Goal: Task Accomplishment & Management: Manage account settings

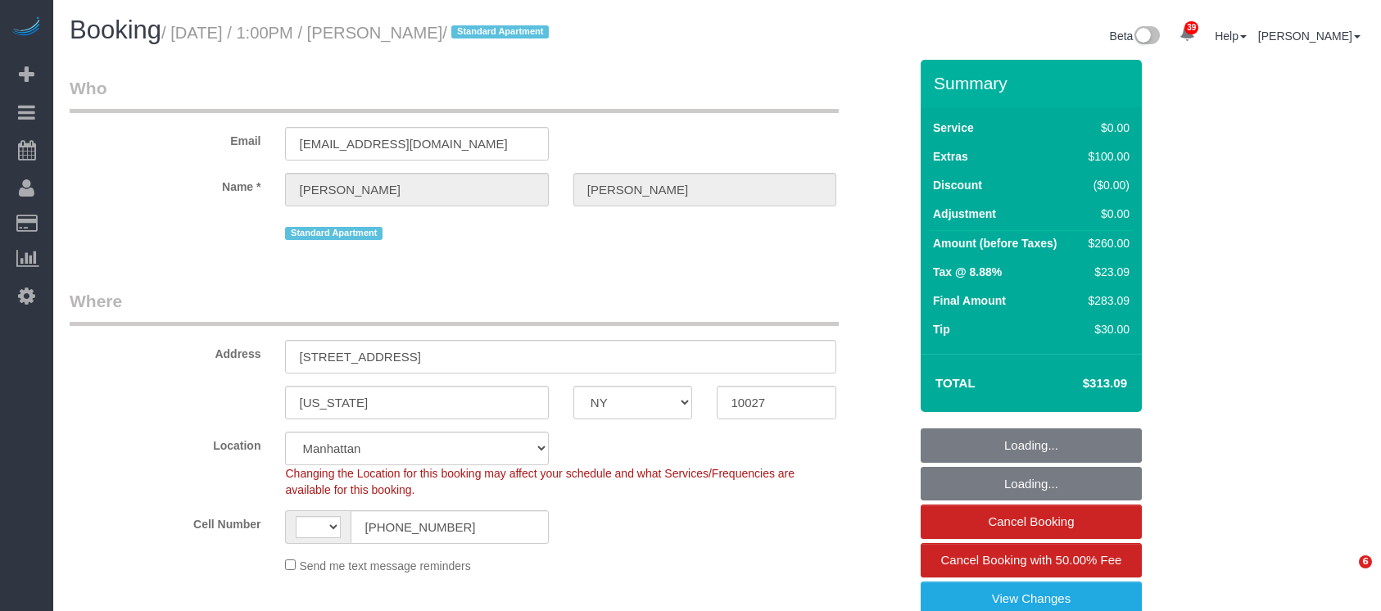
select select "NY"
select select "object:829"
select select "string:US"
select select "number:58"
select select "number:77"
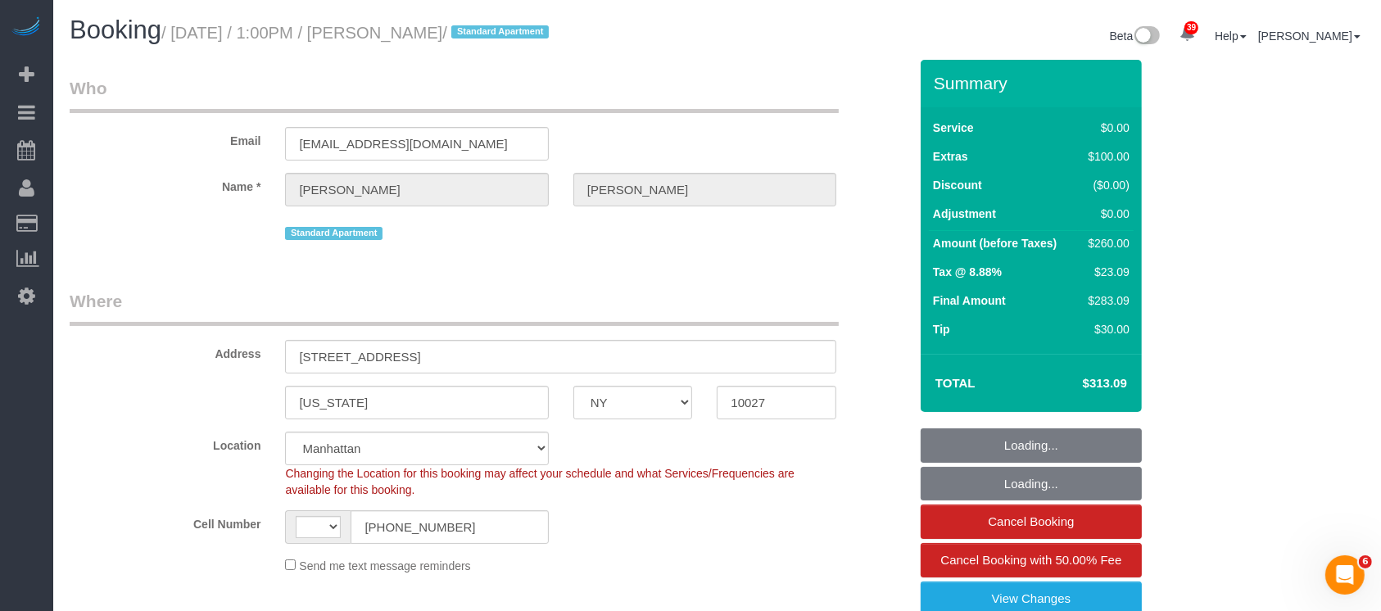
select select "number:15"
select select "number:5"
select select "string:stripe-pm_1QwRw54VGloSiKo7jNYRKUeg"
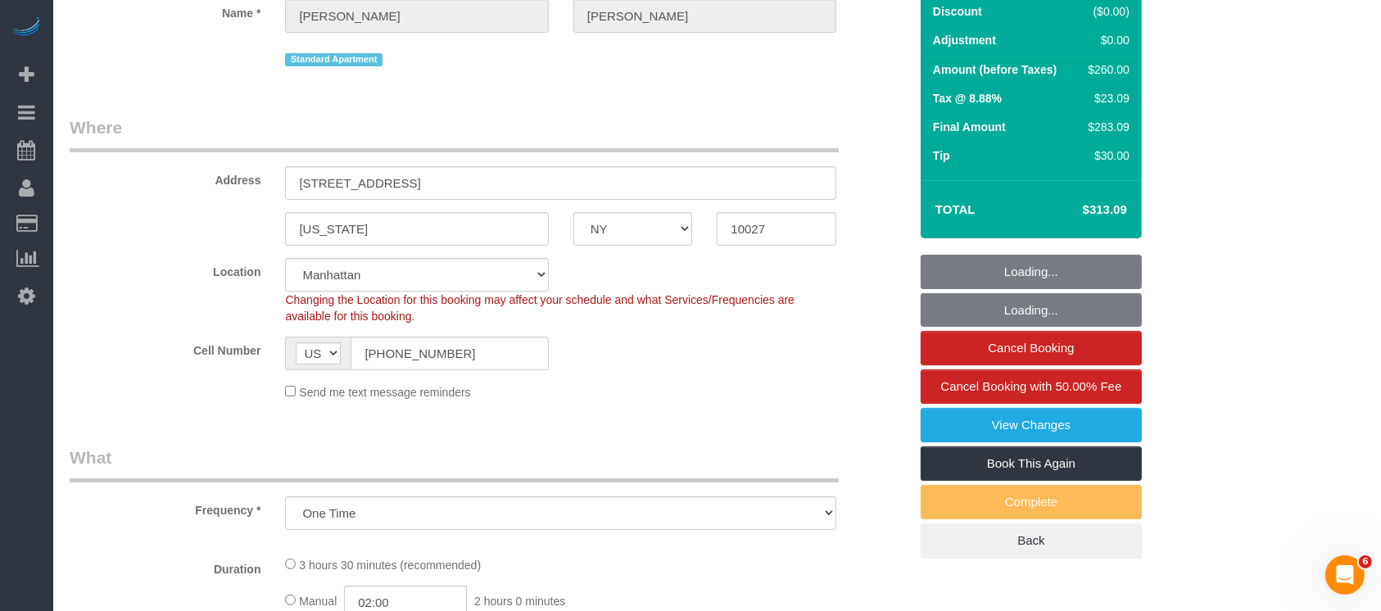
select select "1"
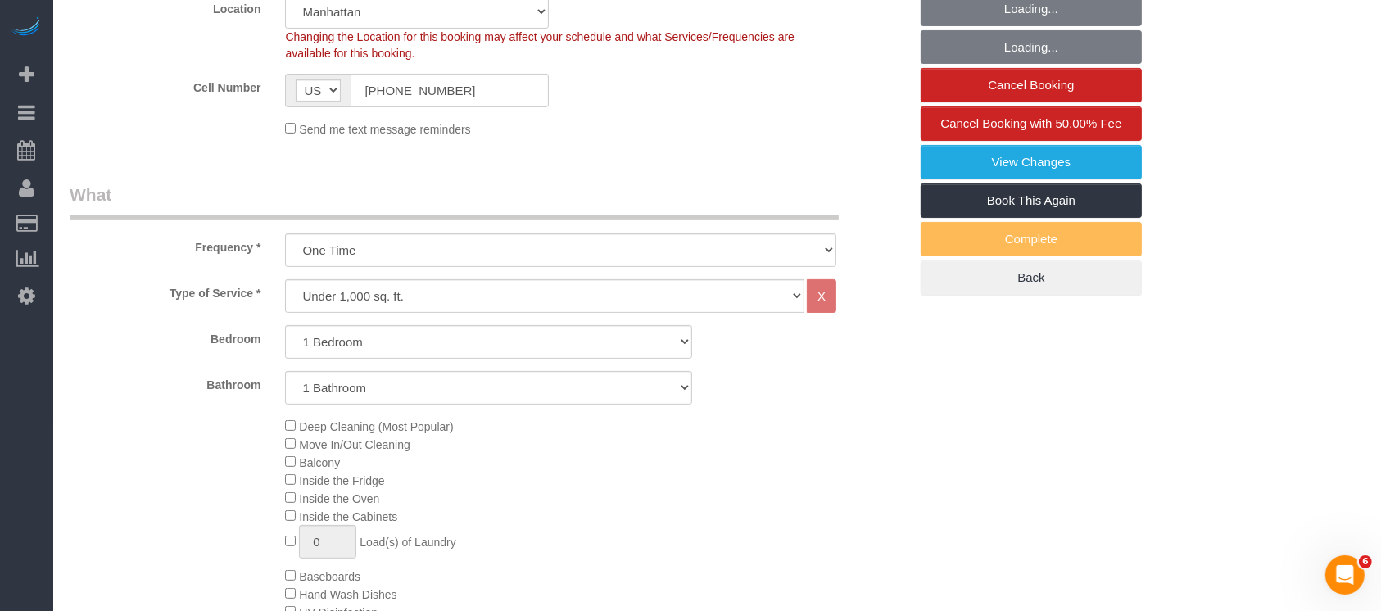
select select "1"
select select "spot1"
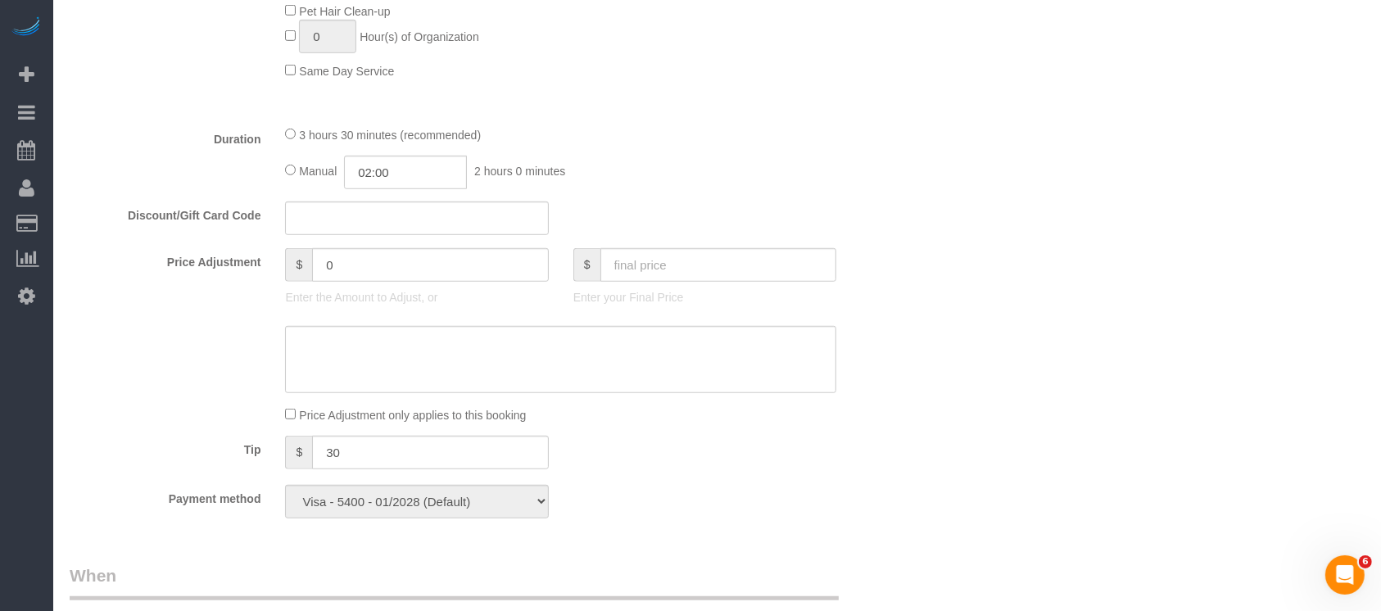
scroll to position [546, 0]
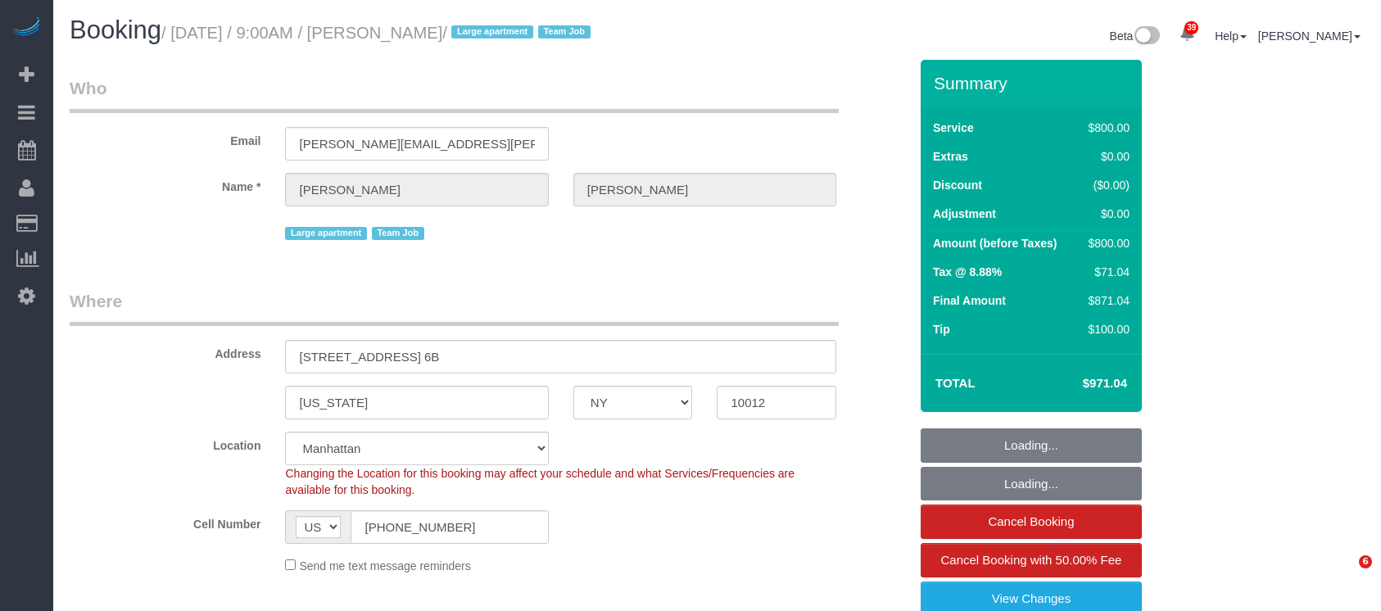
select select "NY"
select select "300"
select select "string:stripe-pm_1S6Gzo4VGloSiKo7bUrrxfkt"
select select "spot1"
select select "number:56"
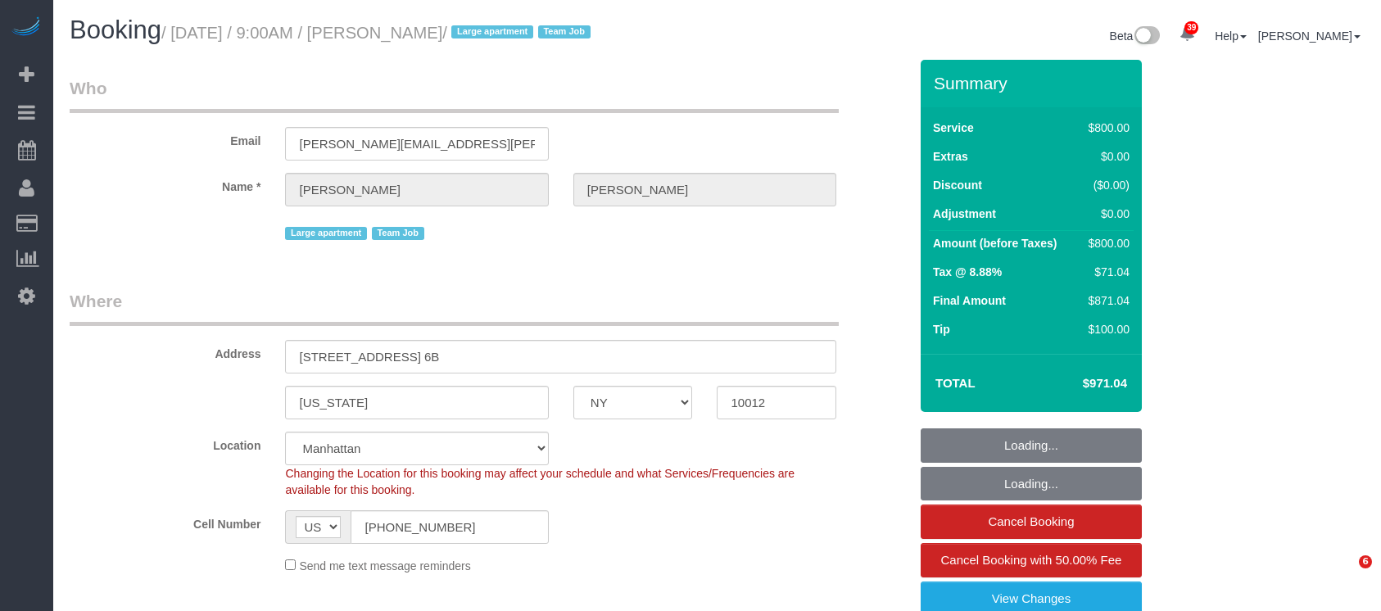
select select "number:70"
select select "number:15"
select select "number:6"
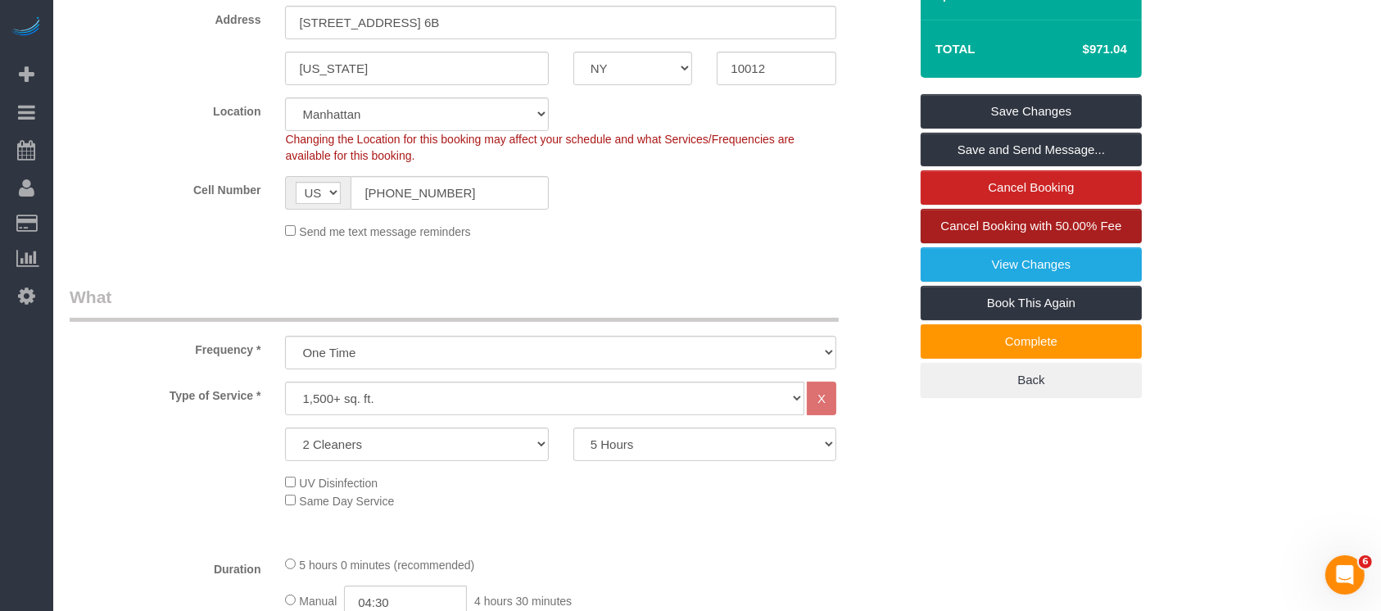
scroll to position [328, 0]
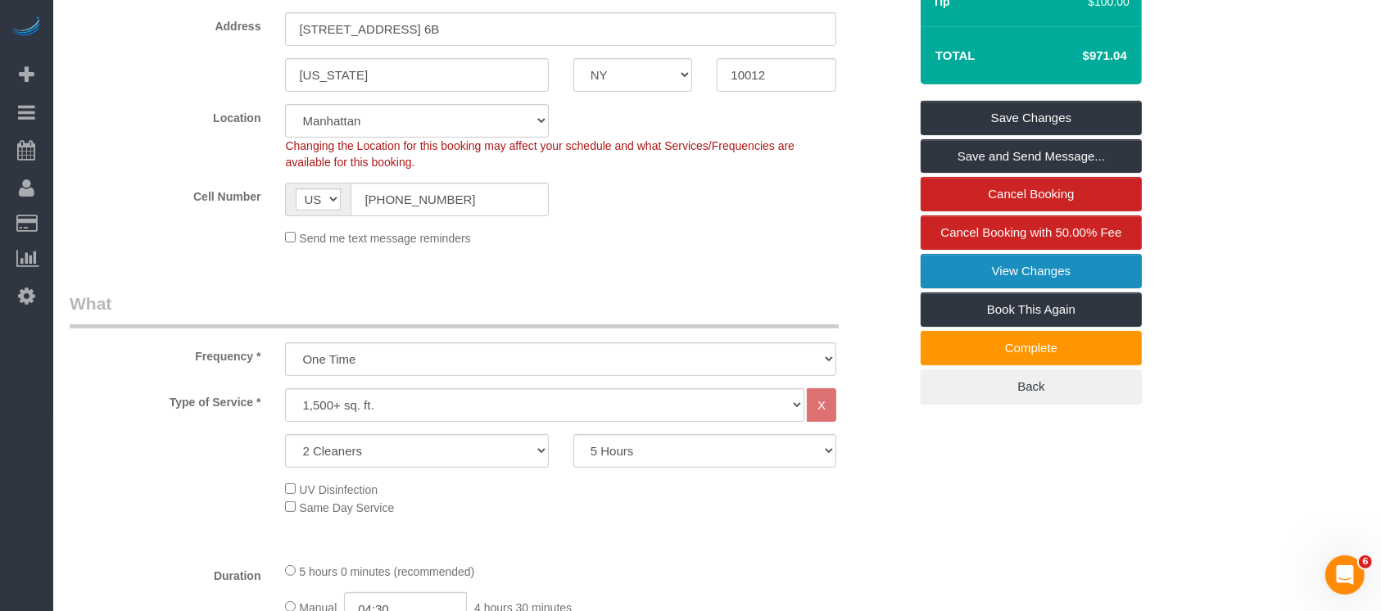
click at [1095, 273] on link "View Changes" at bounding box center [1031, 271] width 221 height 34
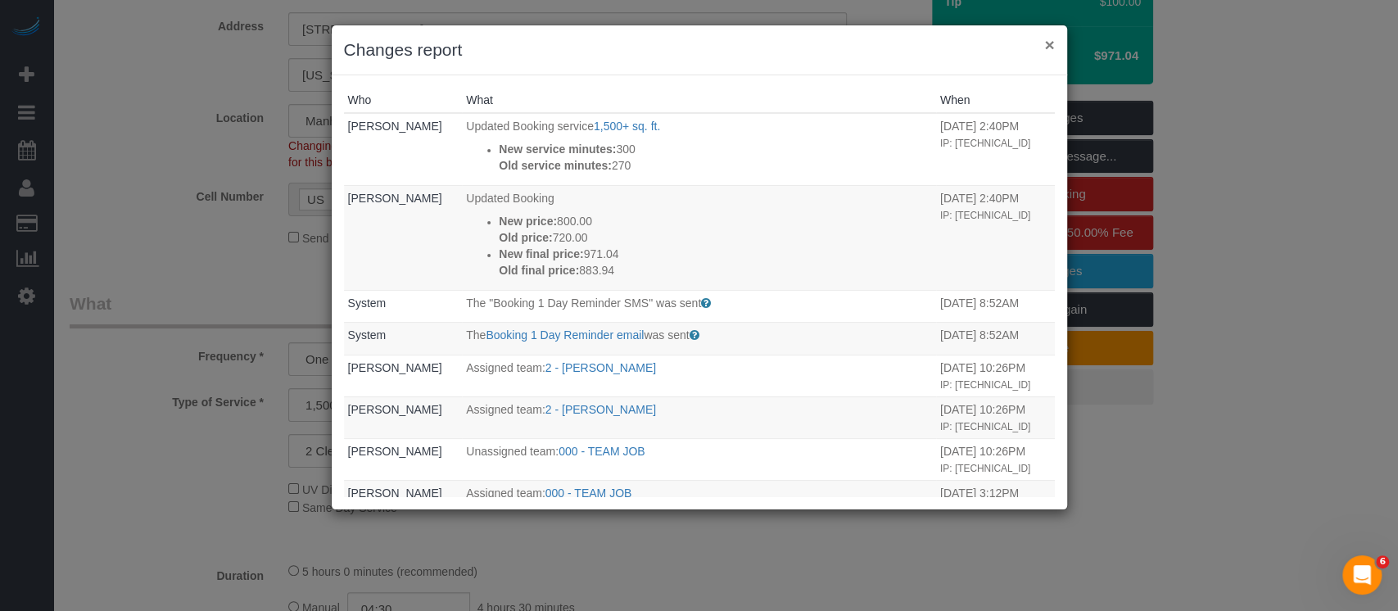
click at [1050, 43] on button "×" at bounding box center [1050, 44] width 10 height 17
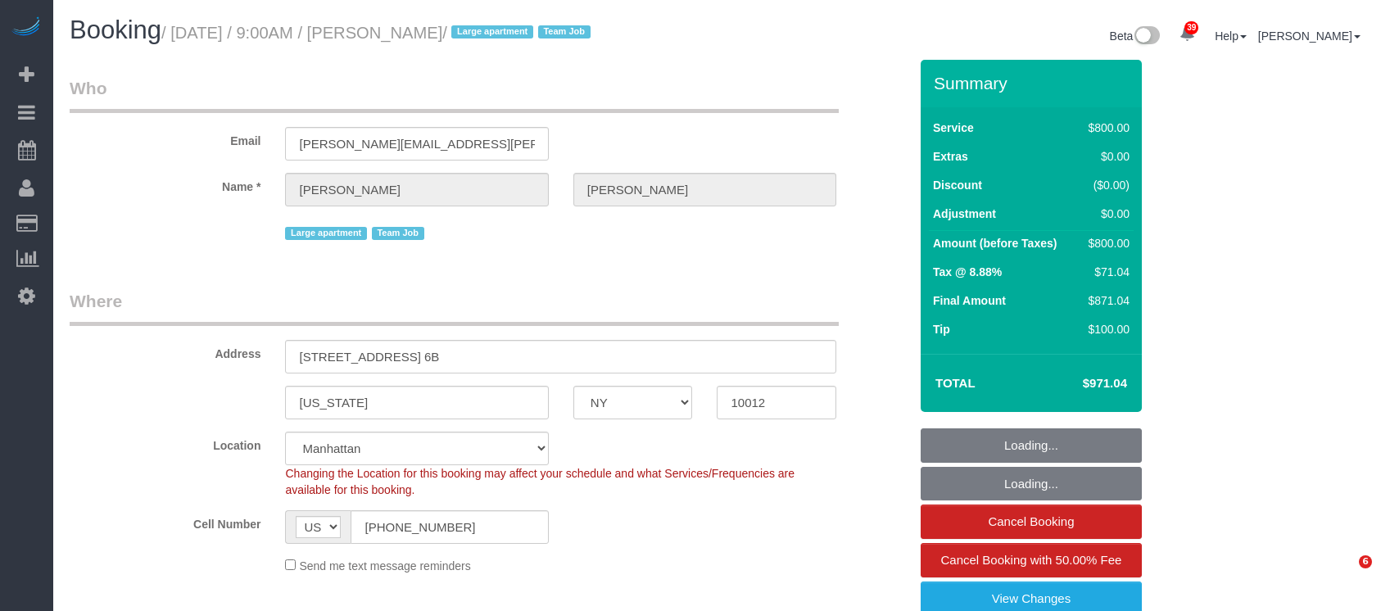
select select "NY"
select select "300"
select select "string:stripe-pm_1S6Gzo4VGloSiKo7bUrrxfkt"
select select "spot1"
select select "number:56"
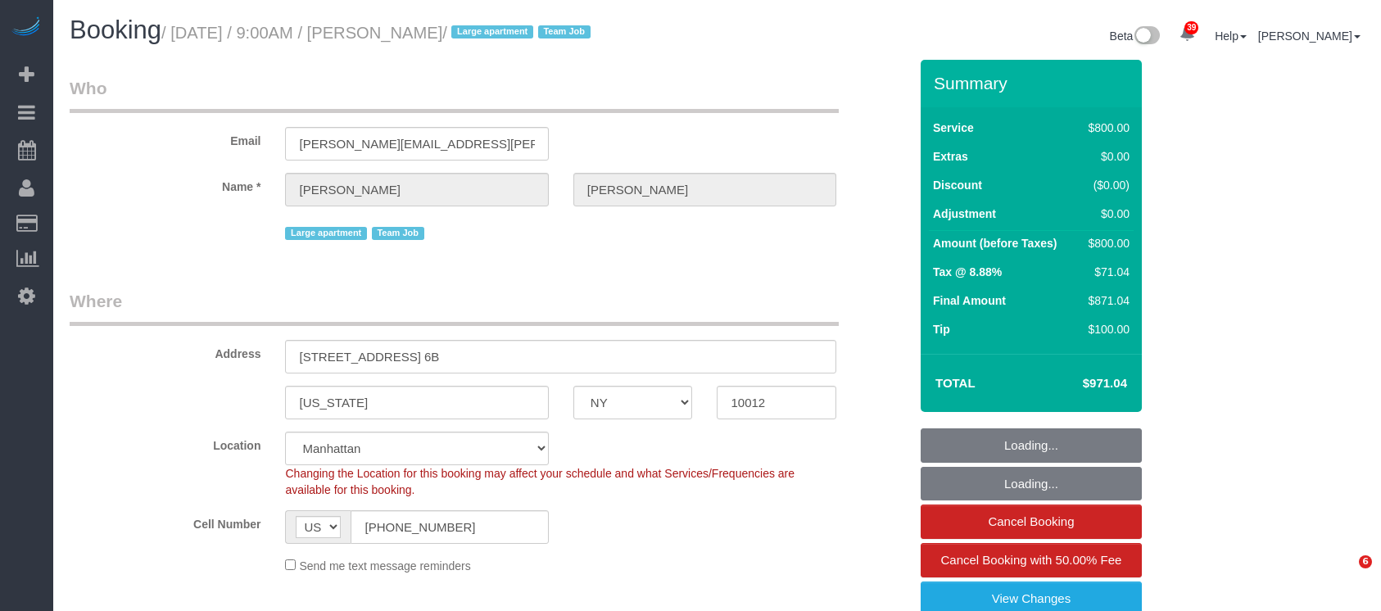
select select "number:70"
select select "number:15"
select select "number:6"
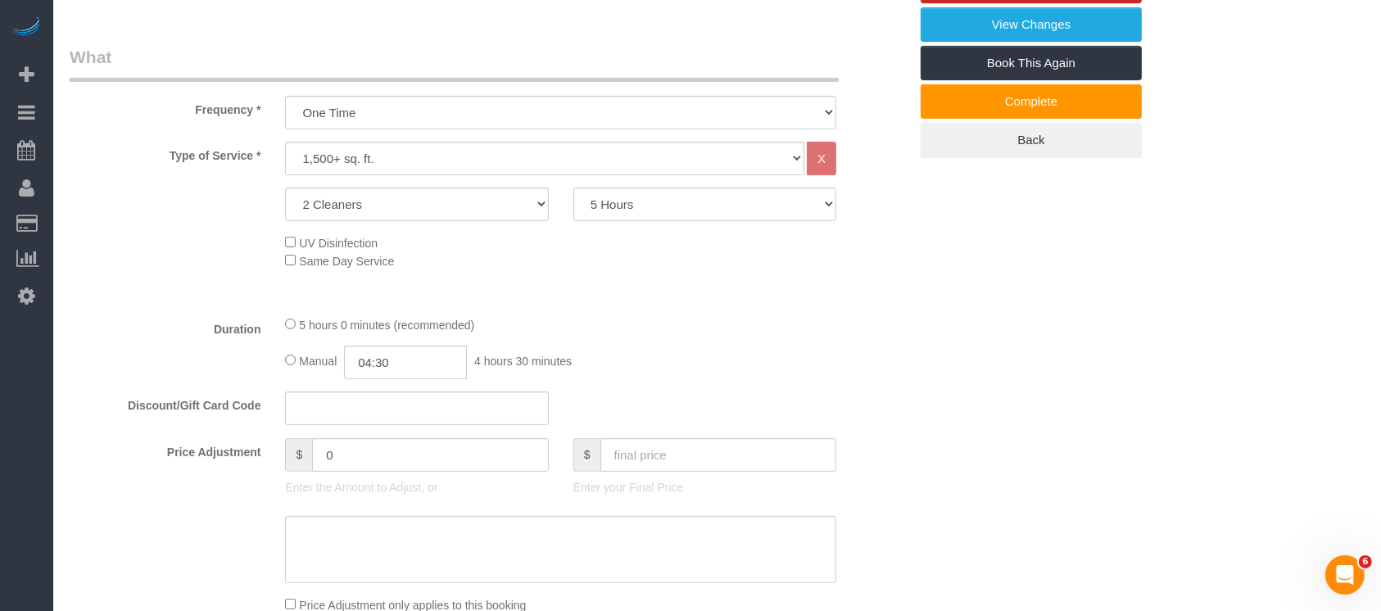
scroll to position [437, 0]
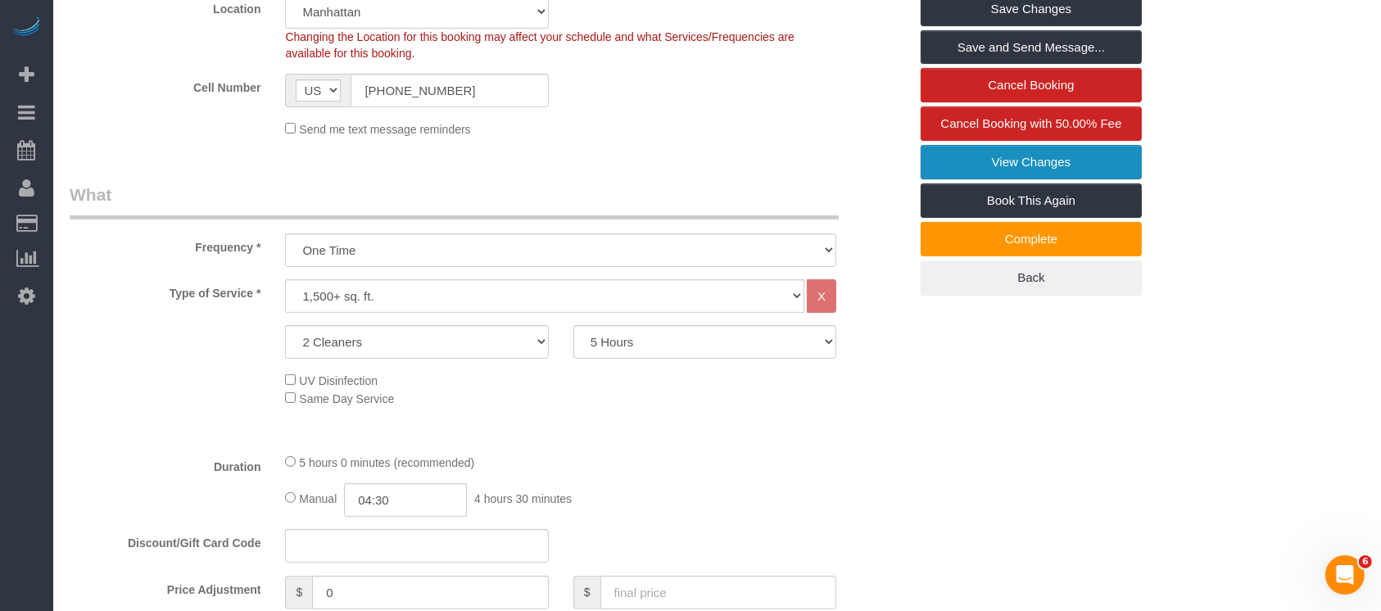
click at [1036, 162] on link "View Changes" at bounding box center [1031, 162] width 221 height 34
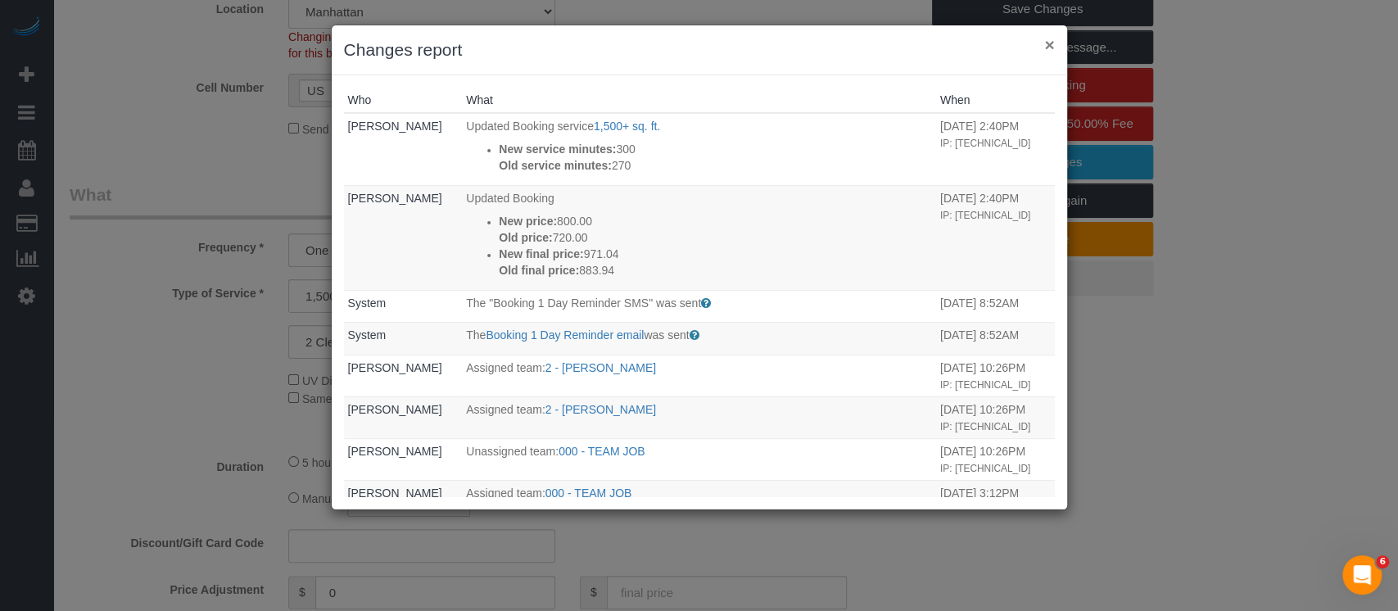
click at [1053, 42] on button "×" at bounding box center [1050, 44] width 10 height 17
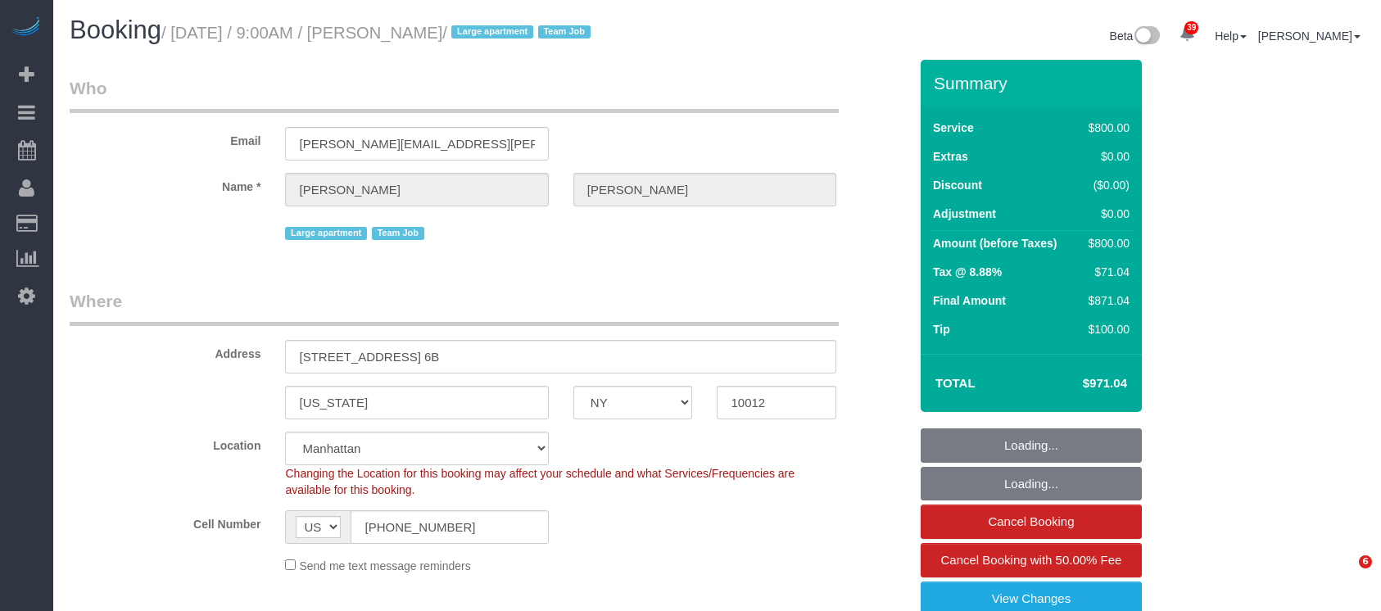
select select "NY"
select select "string:stripe-pm_1S6Gzo4VGloSiKo7bUrrxfkt"
select select "object:829"
select select "number:56"
select select "number:70"
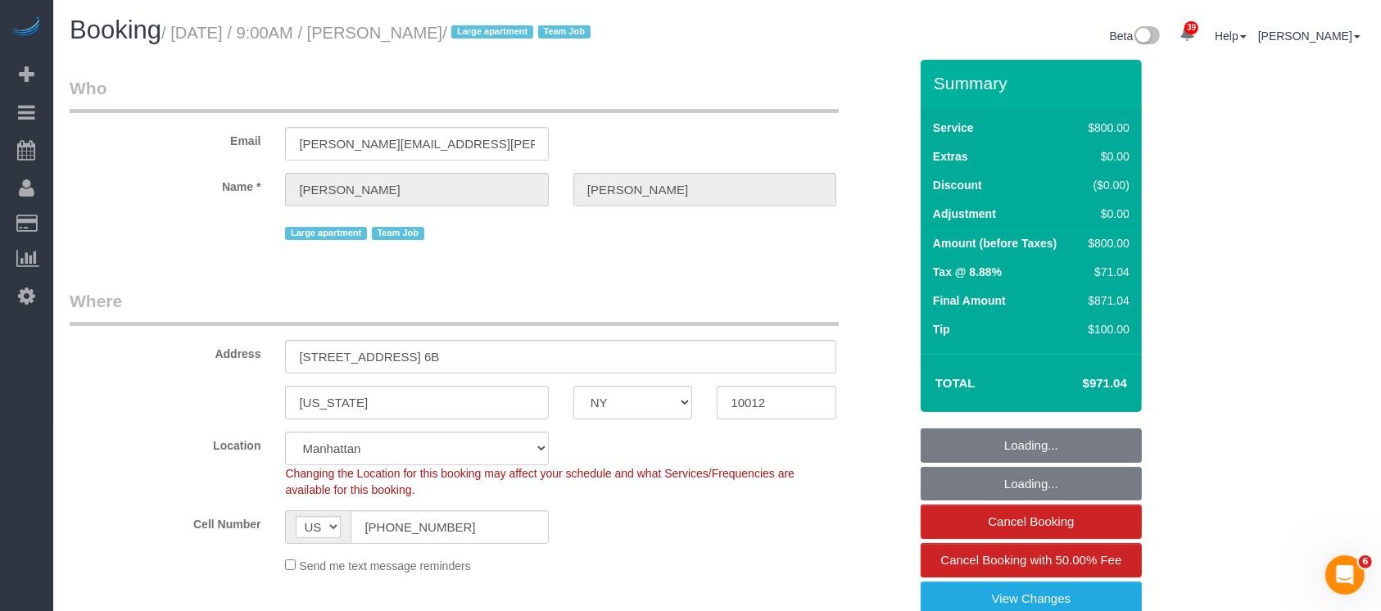
select select "number:15"
select select "number:6"
select select "300"
select select "object:1074"
select select "spot1"
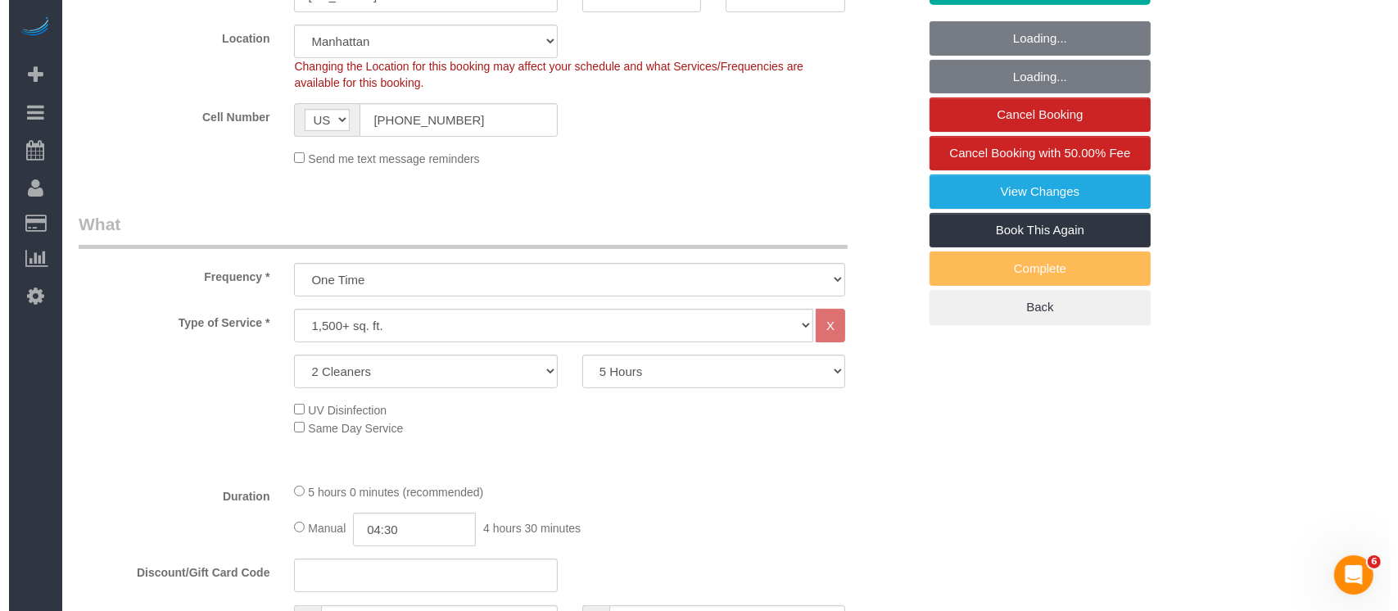
scroll to position [437, 0]
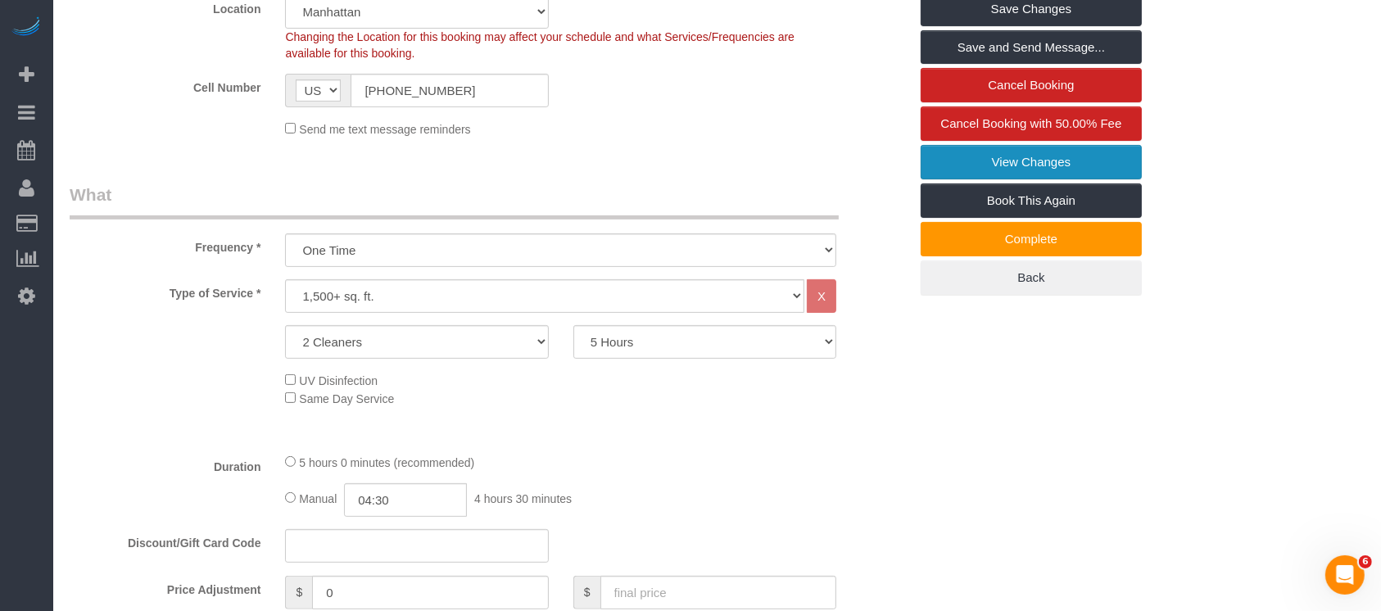
click at [1049, 163] on link "View Changes" at bounding box center [1031, 162] width 221 height 34
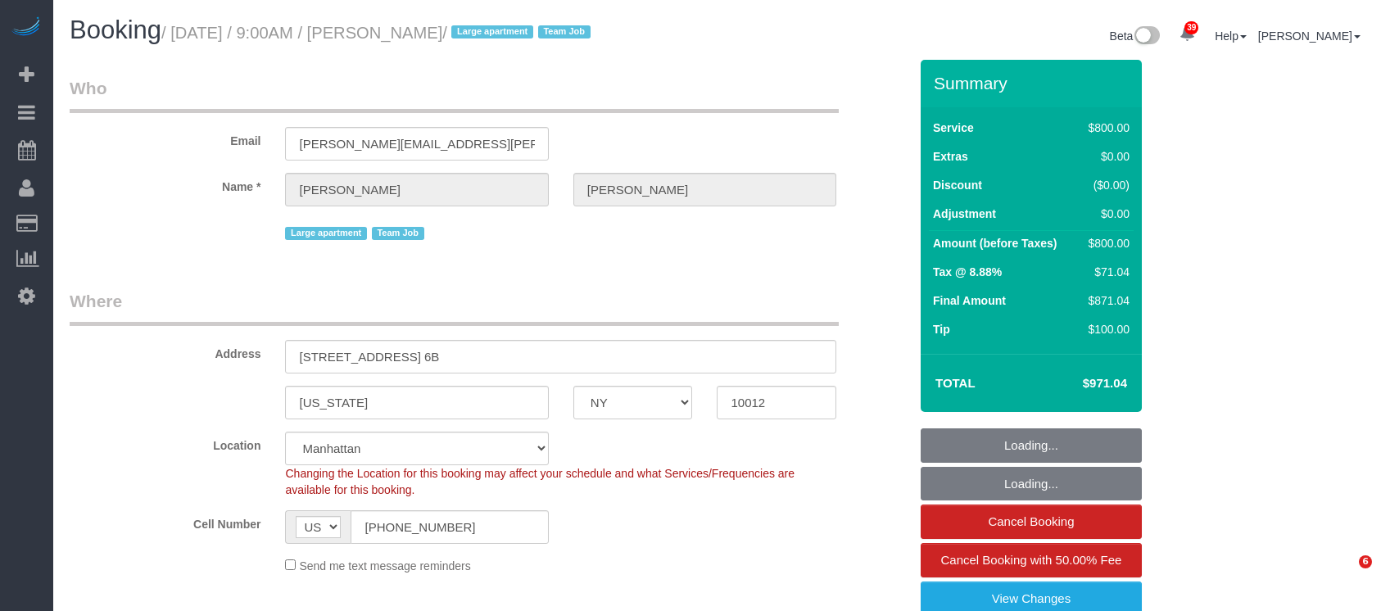
select select "NY"
select select "300"
select select "number:56"
select select "number:70"
select select "number:15"
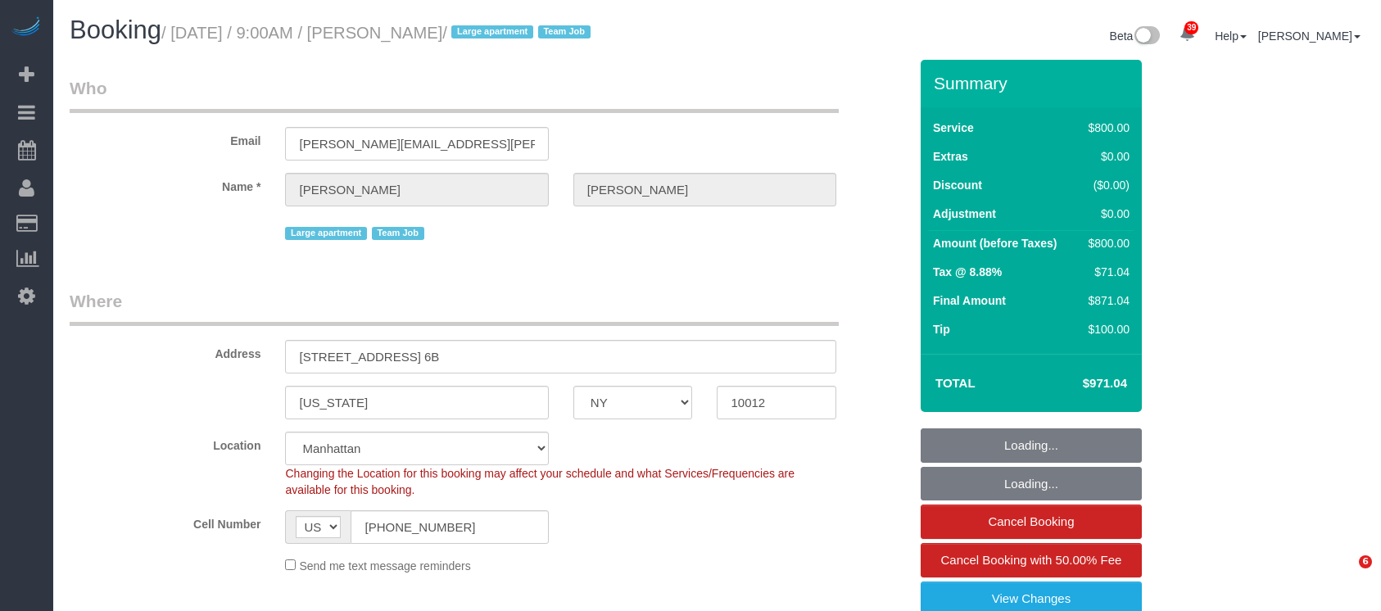
select select "number:6"
select select "string:stripe-pm_1S6Gzo4VGloSiKo7bUrrxfkt"
select select "spot1"
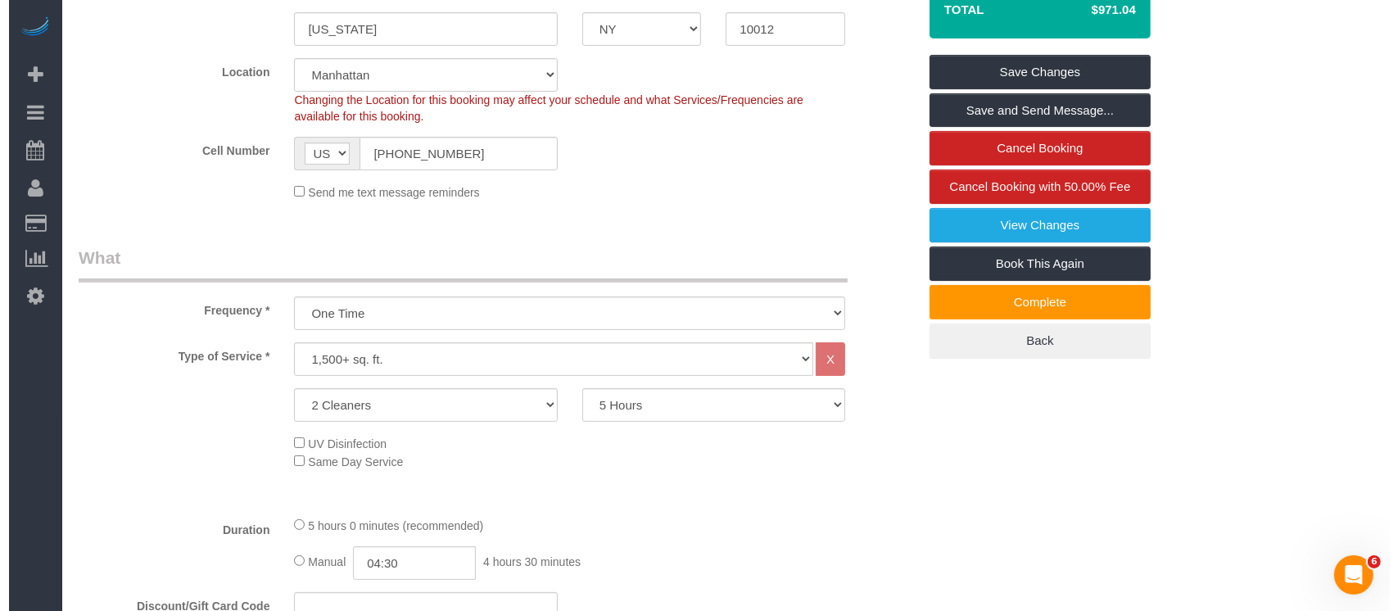
scroll to position [437, 0]
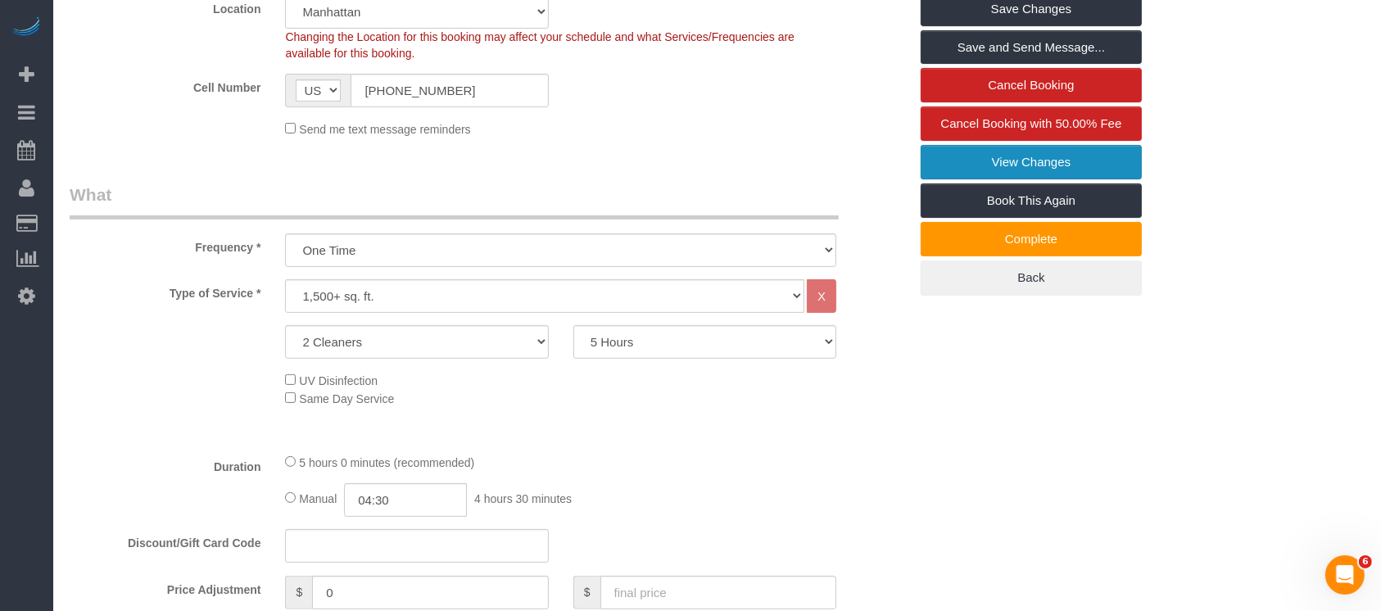
click at [1068, 145] on link "View Changes" at bounding box center [1031, 162] width 221 height 34
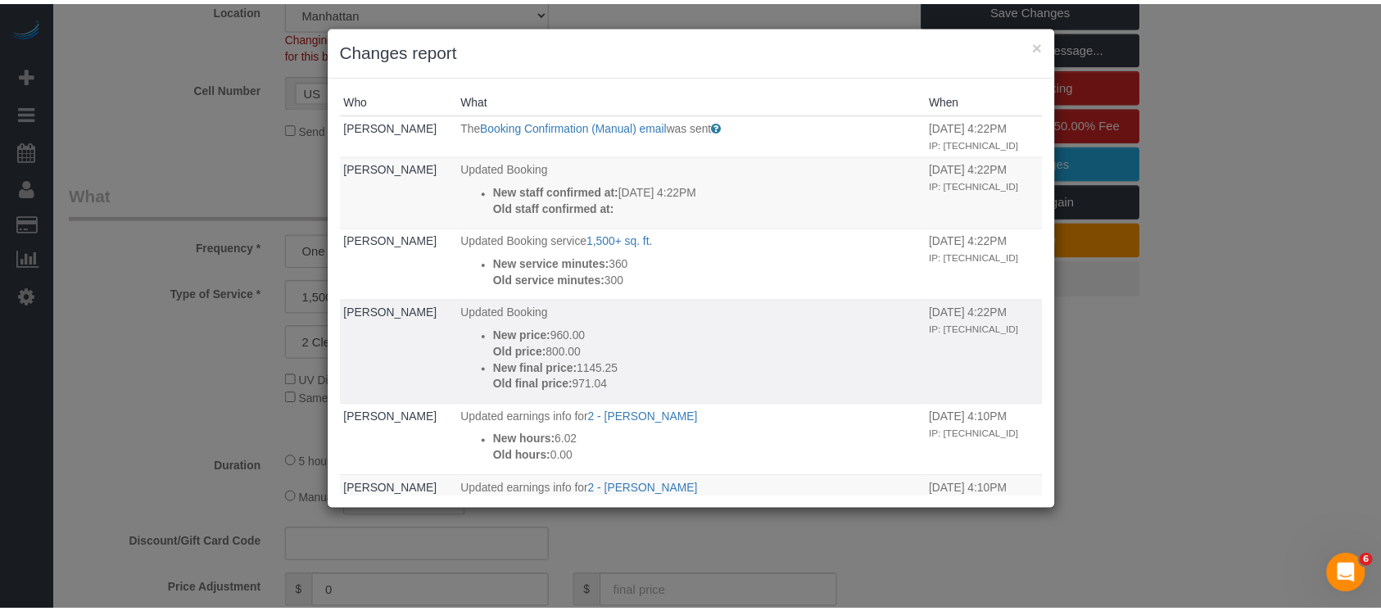
scroll to position [109, 0]
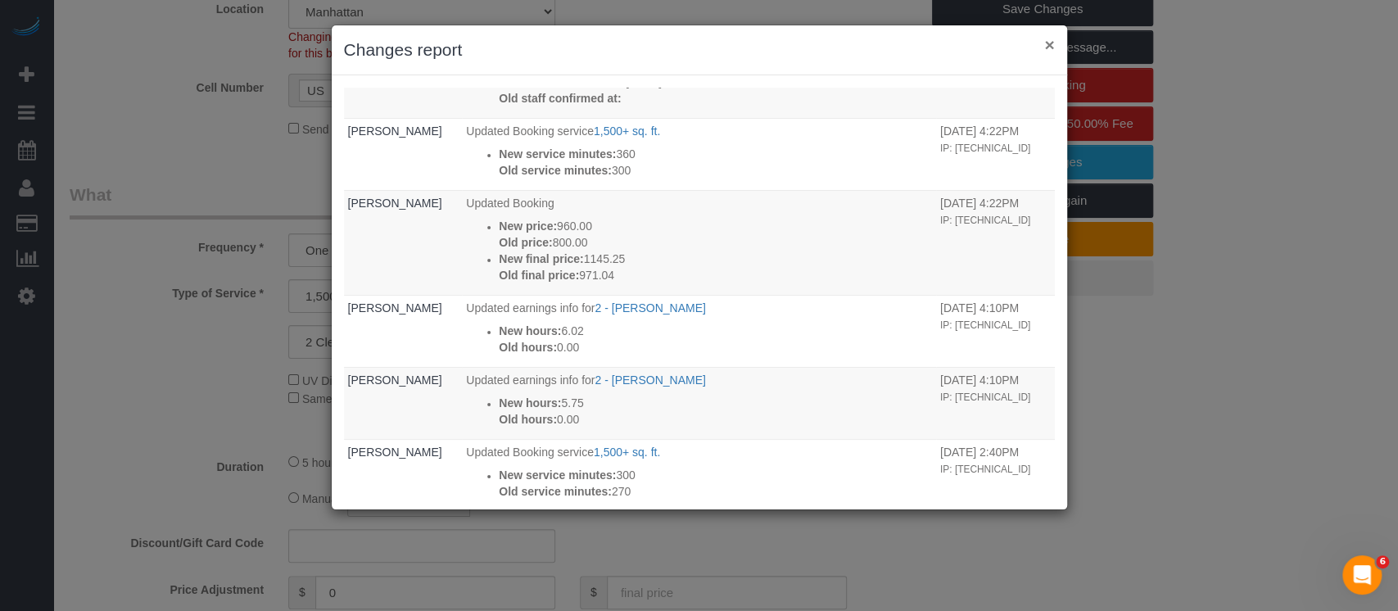
click at [1047, 46] on button "×" at bounding box center [1050, 44] width 10 height 17
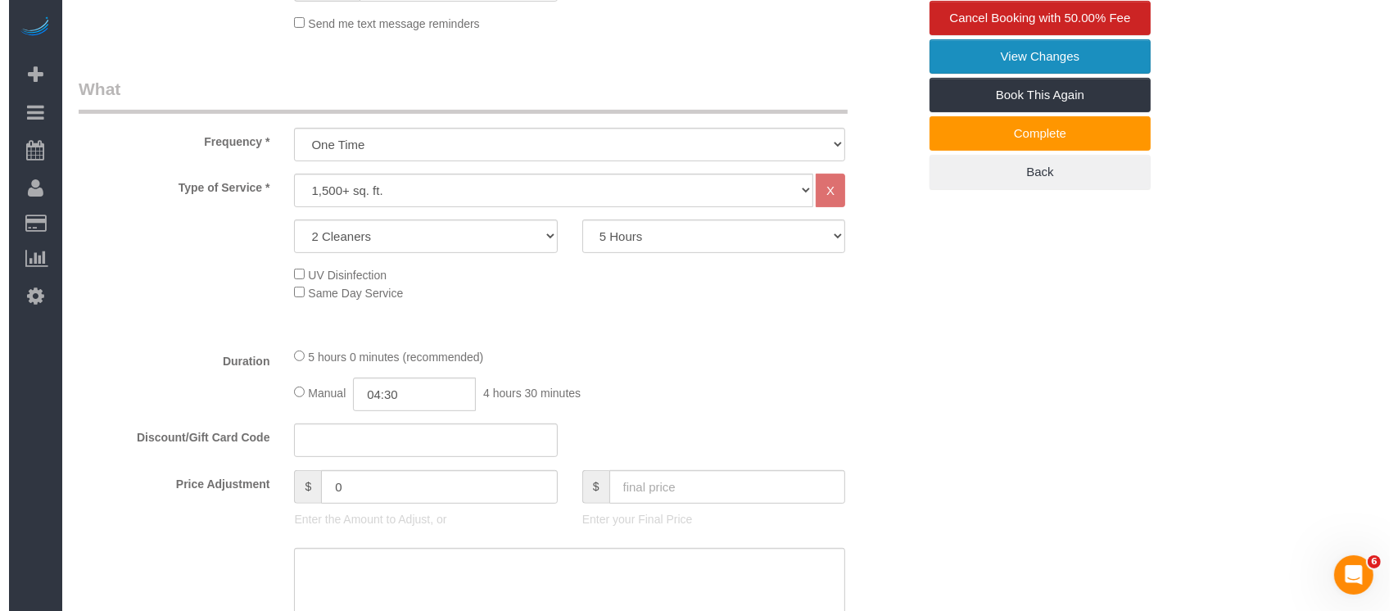
scroll to position [546, 0]
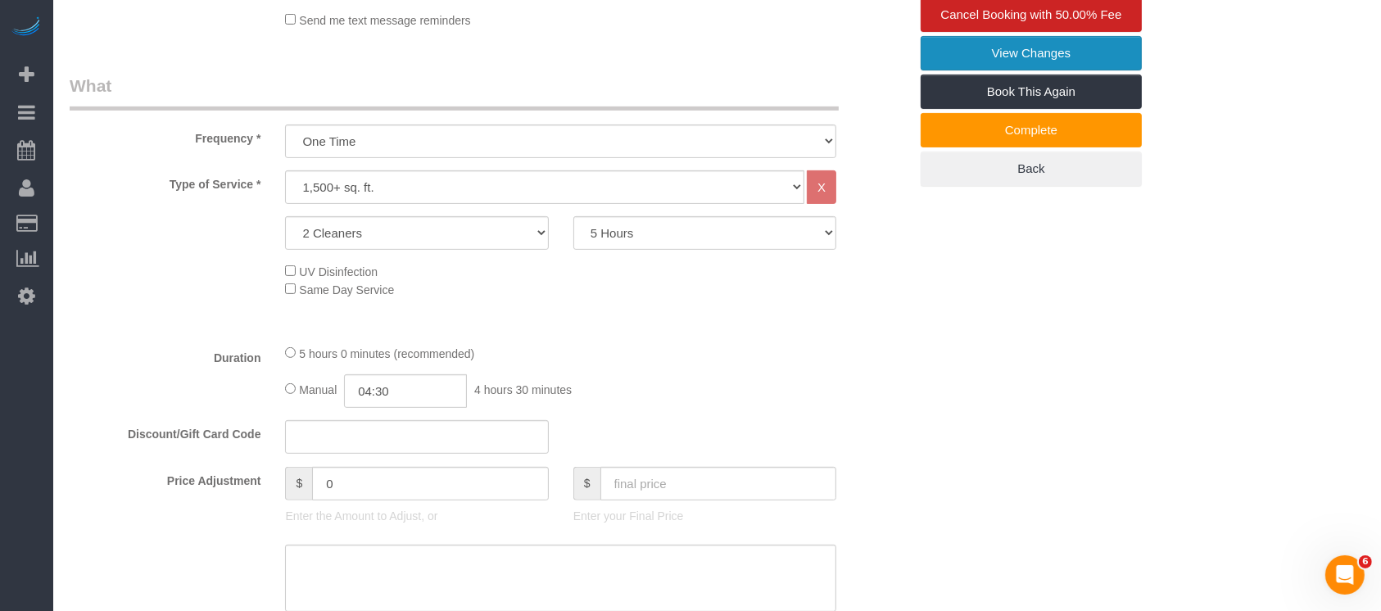
click at [1039, 46] on link "View Changes" at bounding box center [1031, 53] width 221 height 34
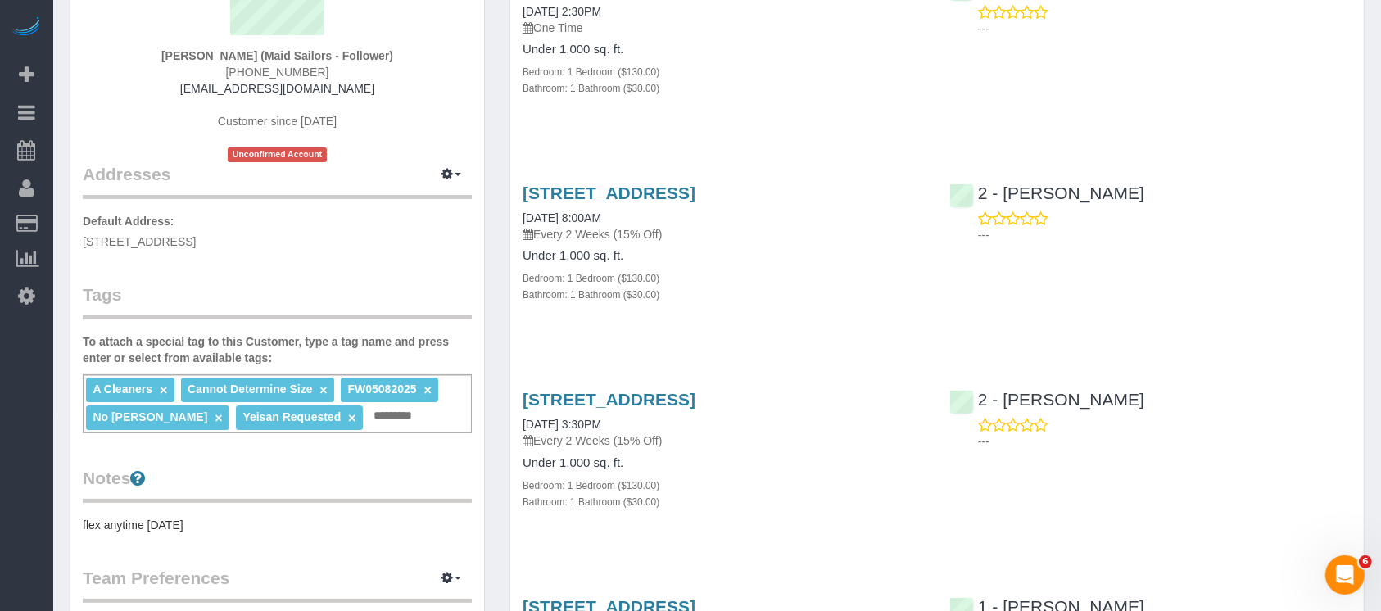
scroll to position [218, 0]
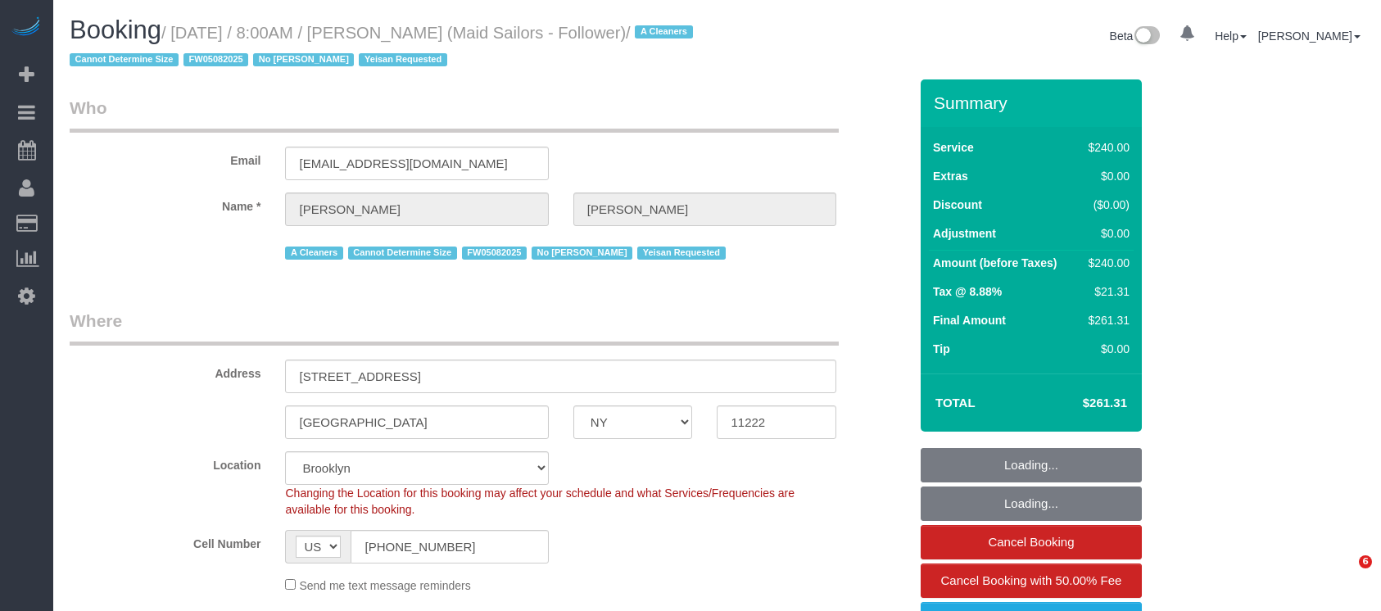
select select "NY"
select select "180"
select select "spot1"
select select "number:89"
select select "number:90"
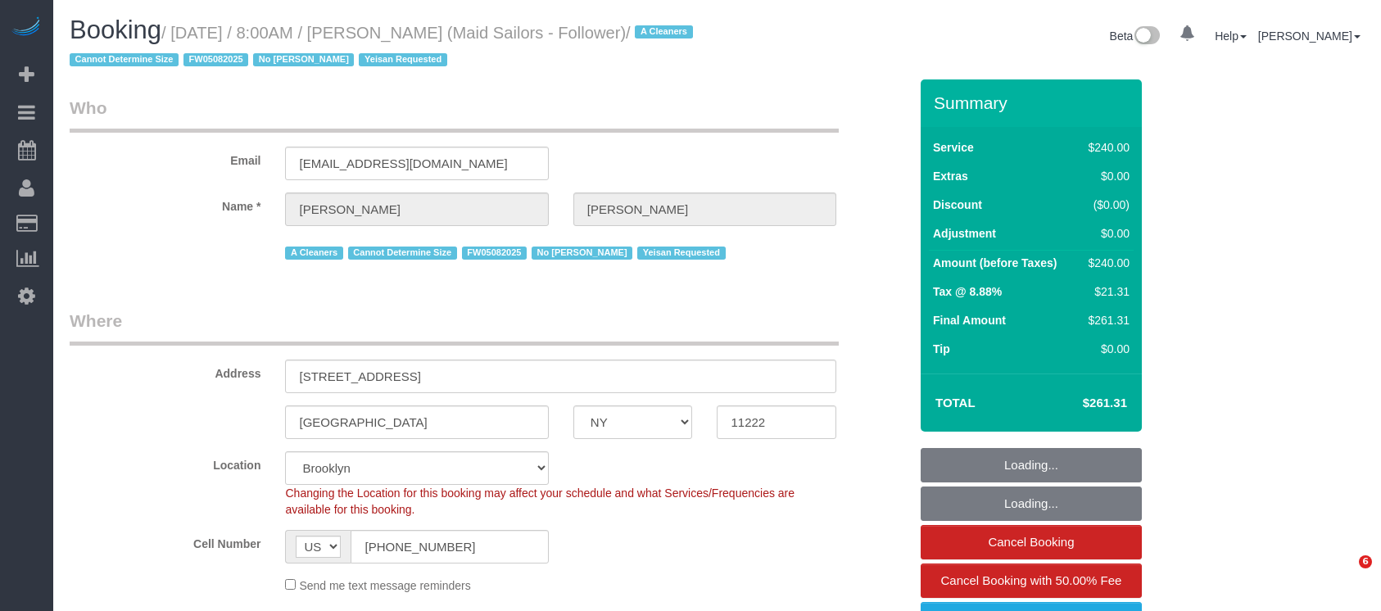
select select "number:15"
select select "number:5"
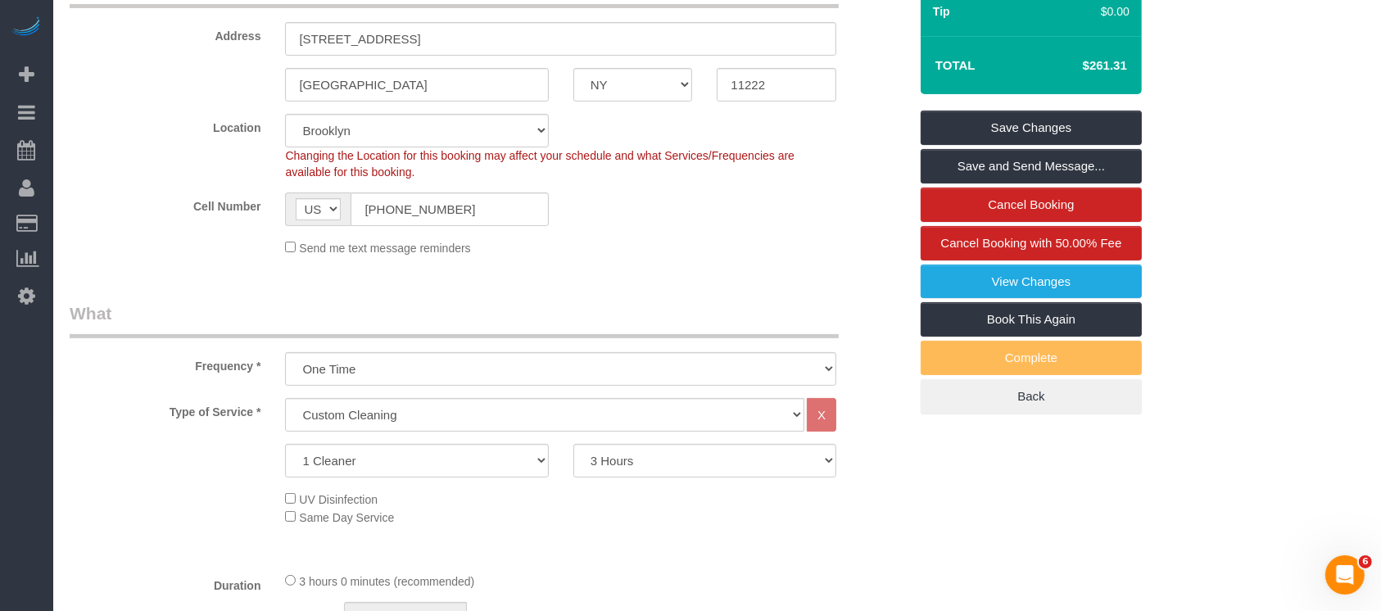
scroll to position [218, 0]
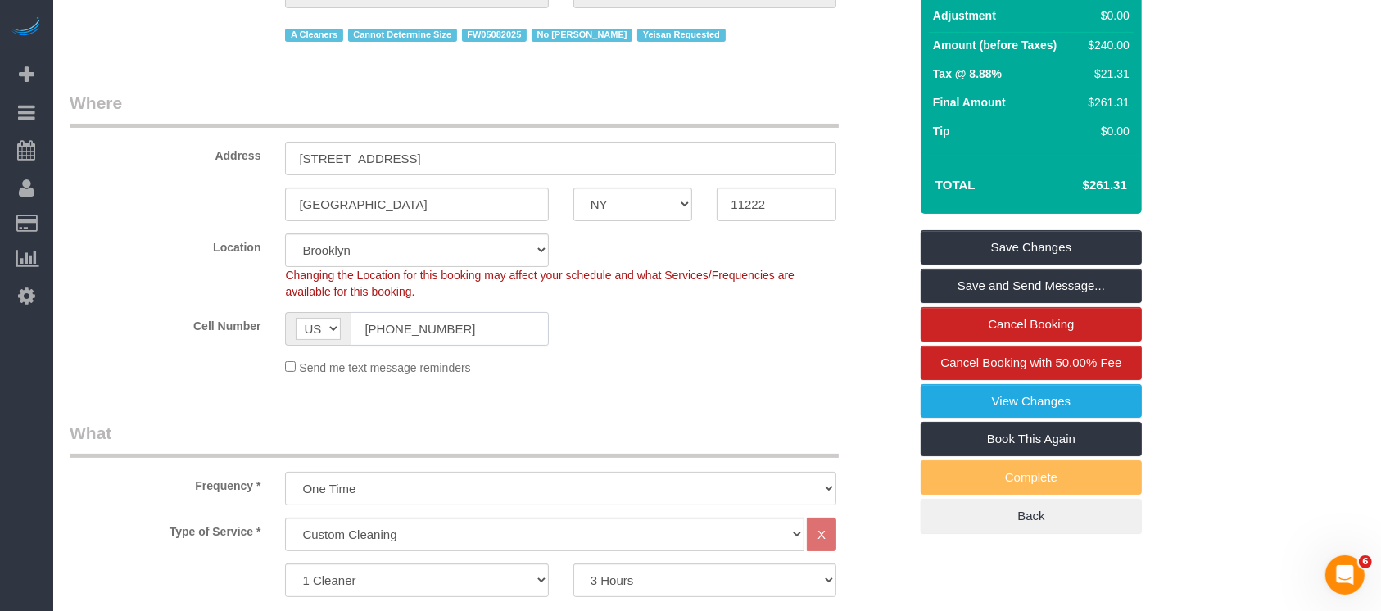
click at [406, 328] on input "[PHONE_NUMBER]" at bounding box center [449, 329] width 197 height 34
click at [407, 327] on input "[PHONE_NUMBER]" at bounding box center [449, 329] width 197 height 34
